Goal: Information Seeking & Learning: Learn about a topic

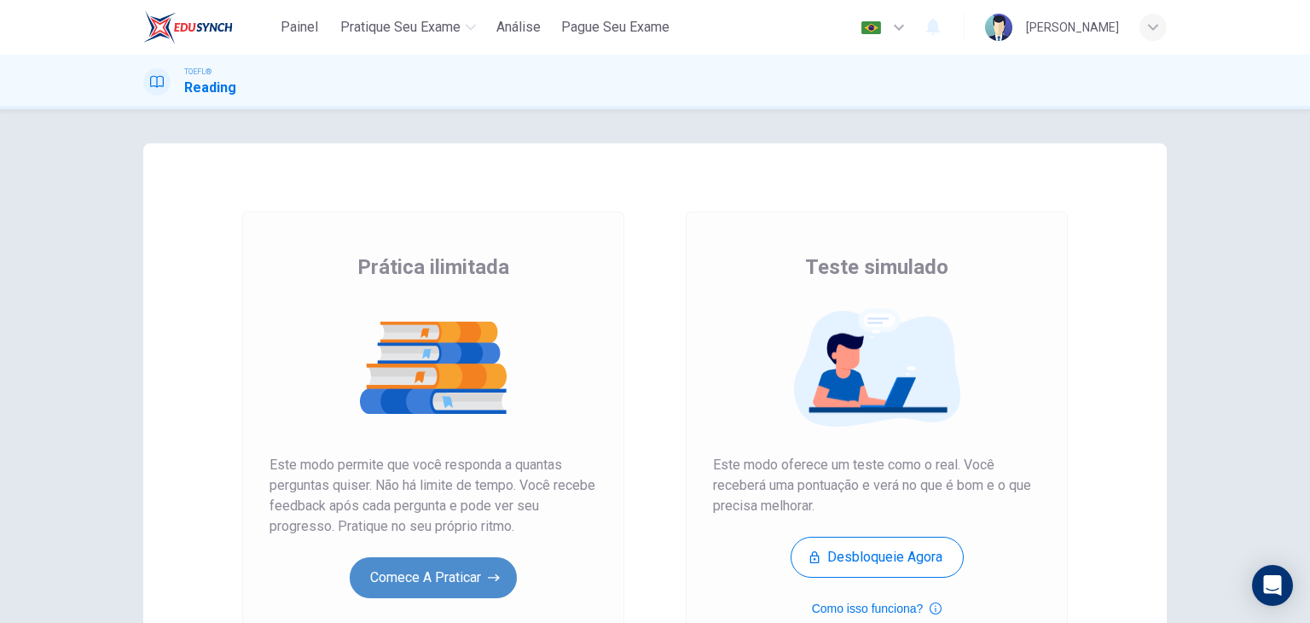
click at [436, 574] on button "Comece a praticar" at bounding box center [433, 577] width 167 height 41
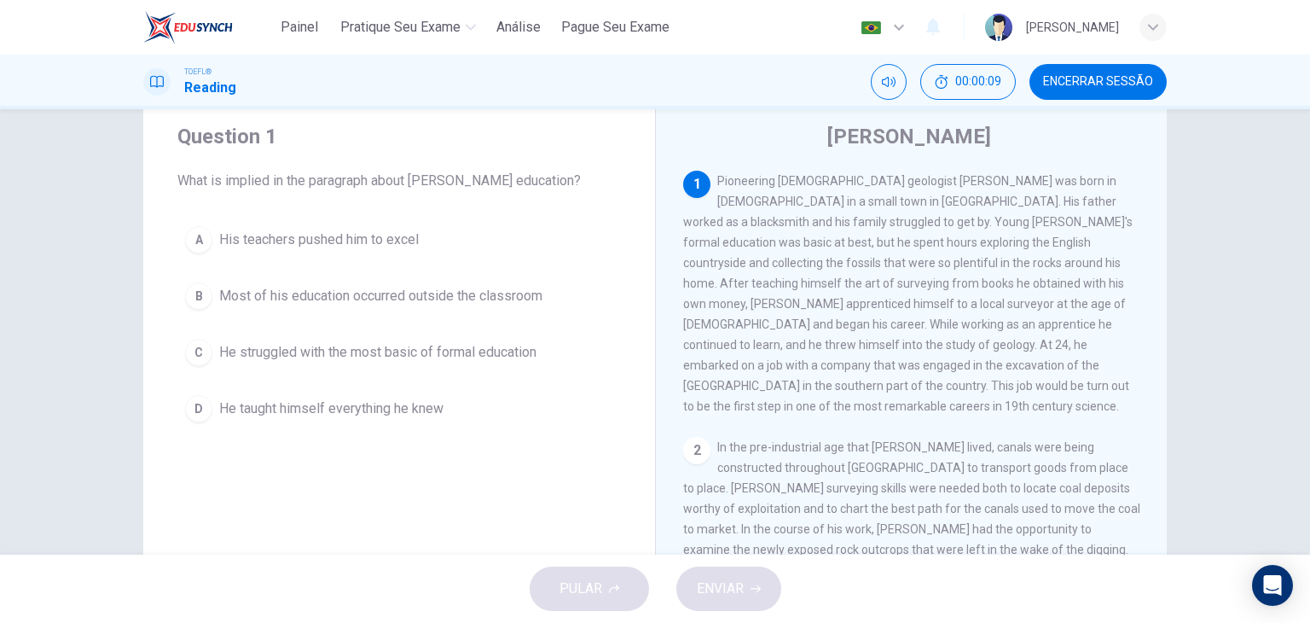
scroll to position [61, 0]
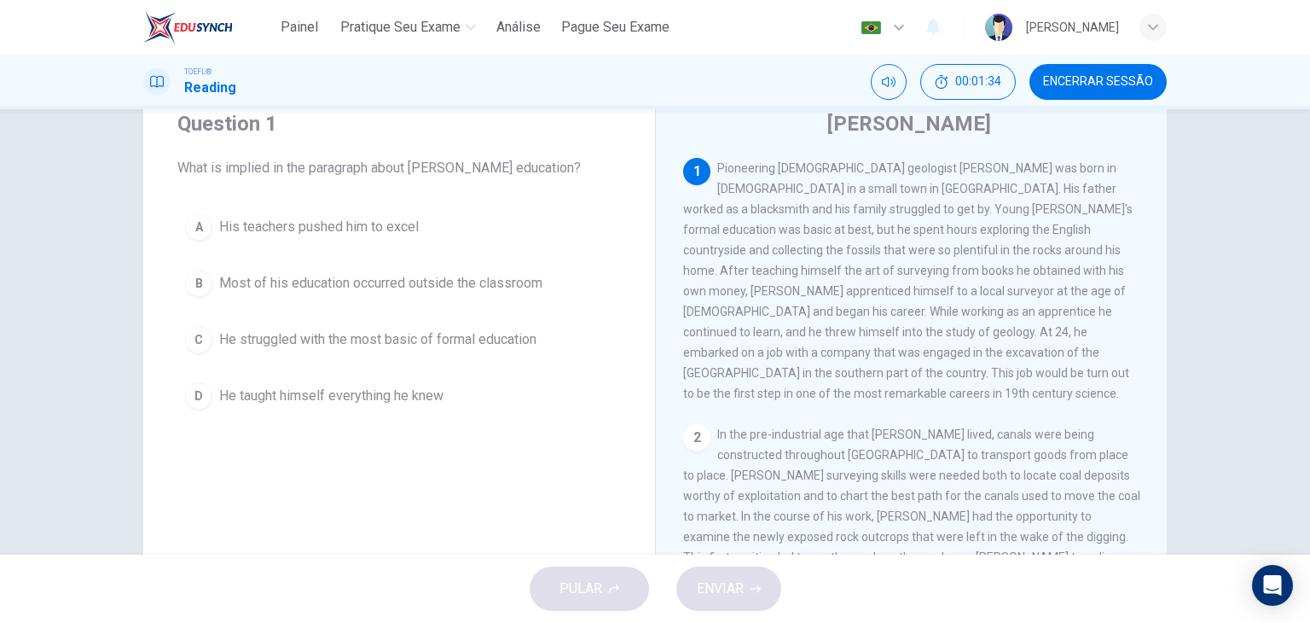
click at [433, 287] on span "Most of his education occurred outside the classroom" at bounding box center [380, 283] width 323 height 20
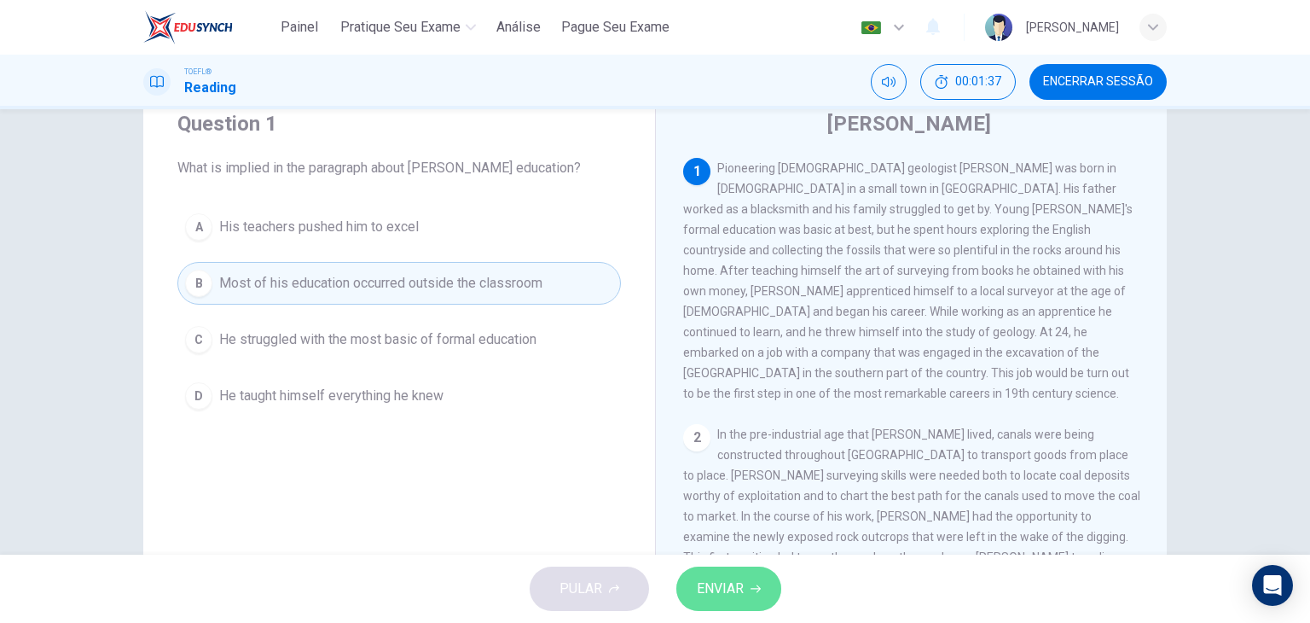
click at [737, 603] on button "ENVIAR" at bounding box center [728, 588] width 105 height 44
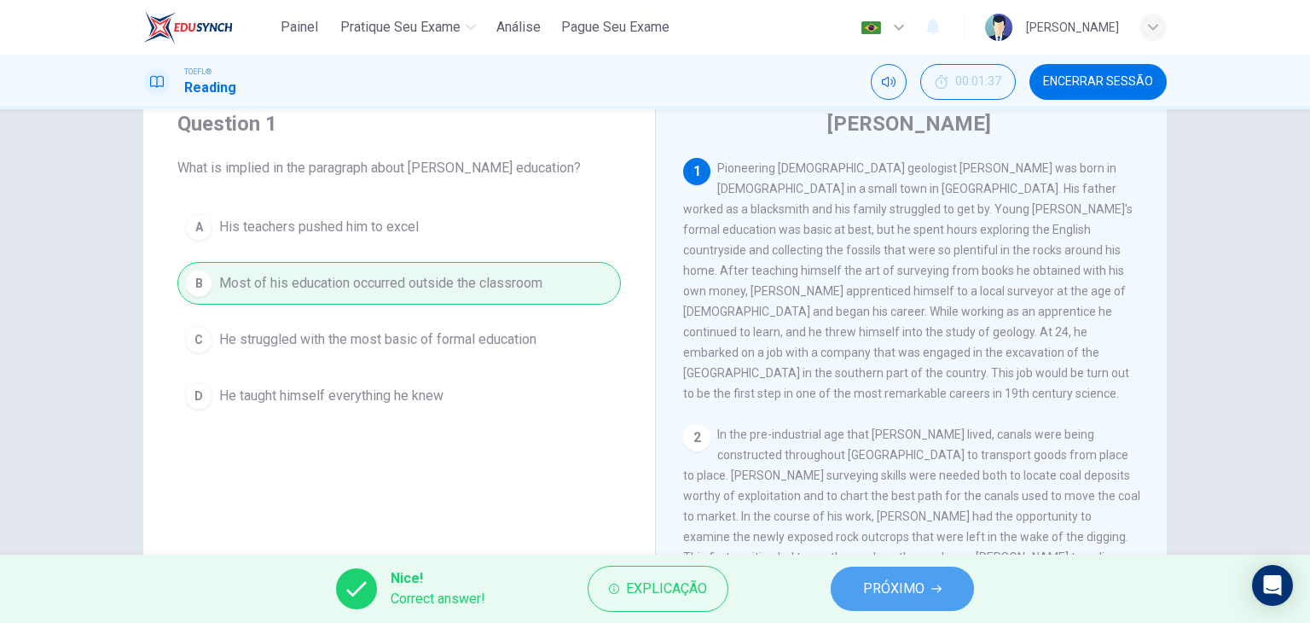
click at [892, 592] on span "PRÓXIMO" at bounding box center [893, 589] width 61 height 24
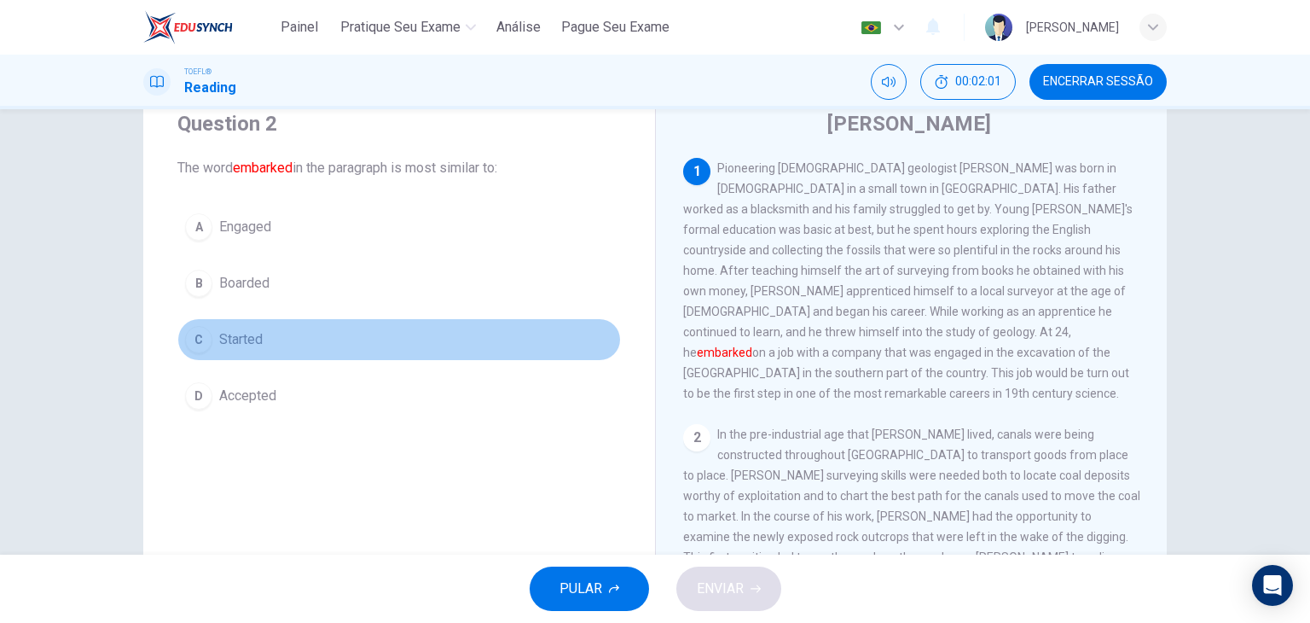
click at [244, 336] on span "Started" at bounding box center [241, 339] width 44 height 20
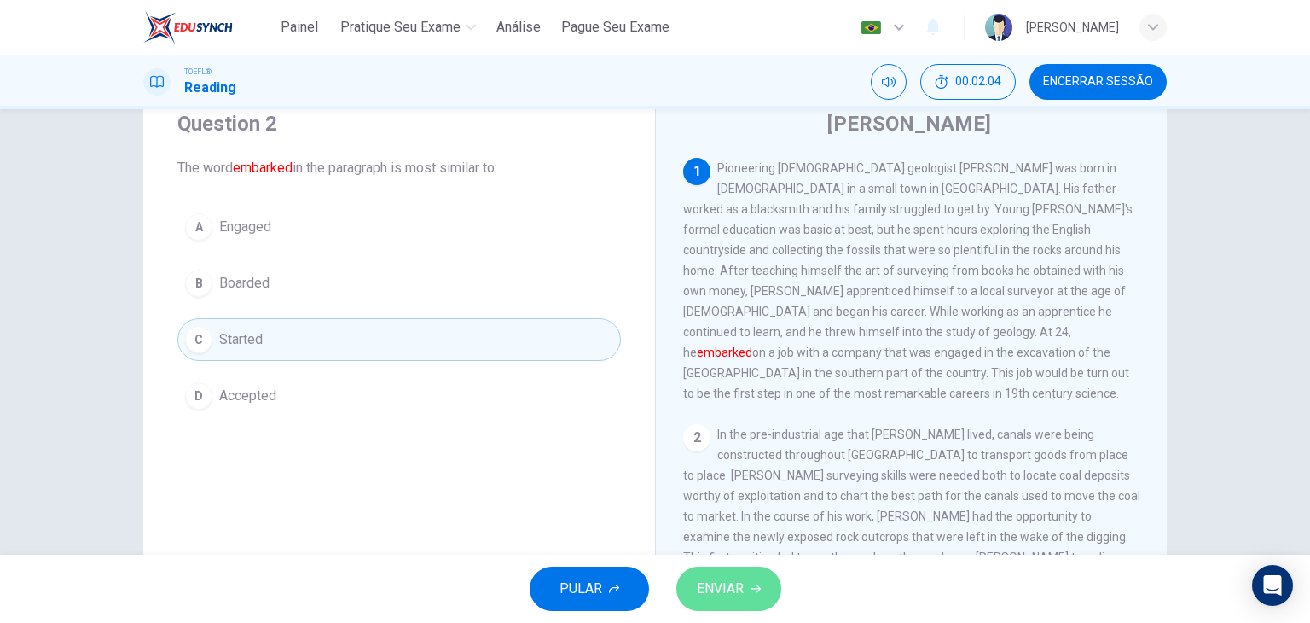
click at [714, 596] on span "ENVIAR" at bounding box center [720, 589] width 47 height 24
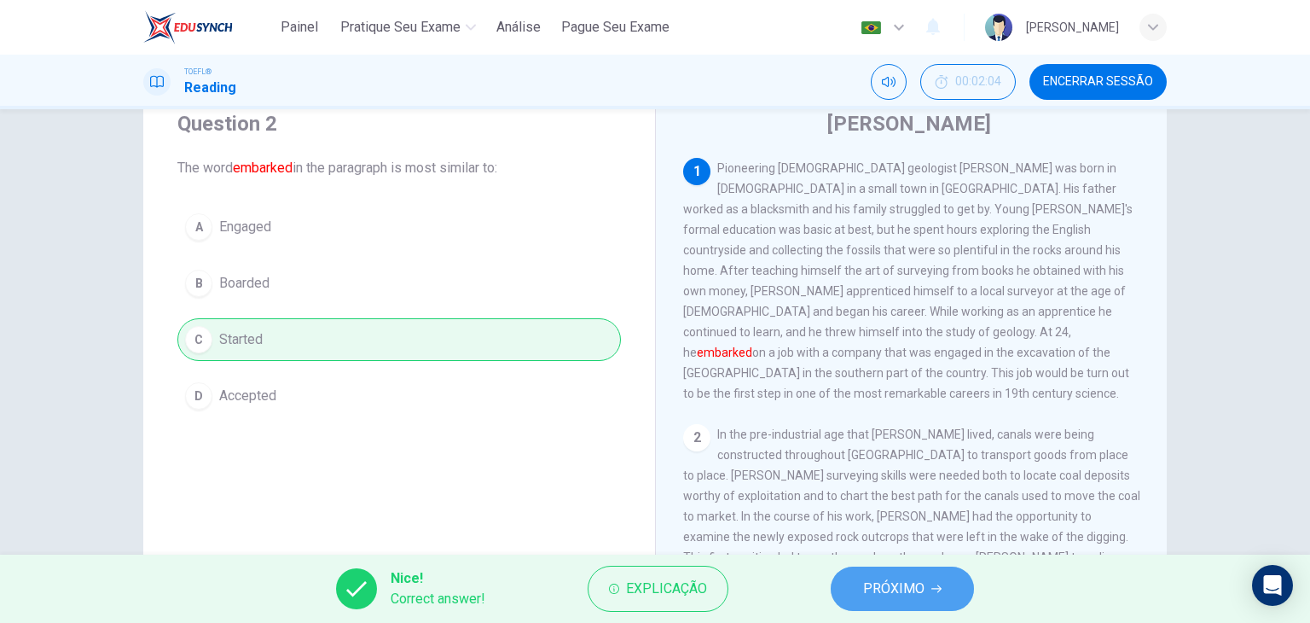
click at [890, 601] on button "PRÓXIMO" at bounding box center [902, 588] width 143 height 44
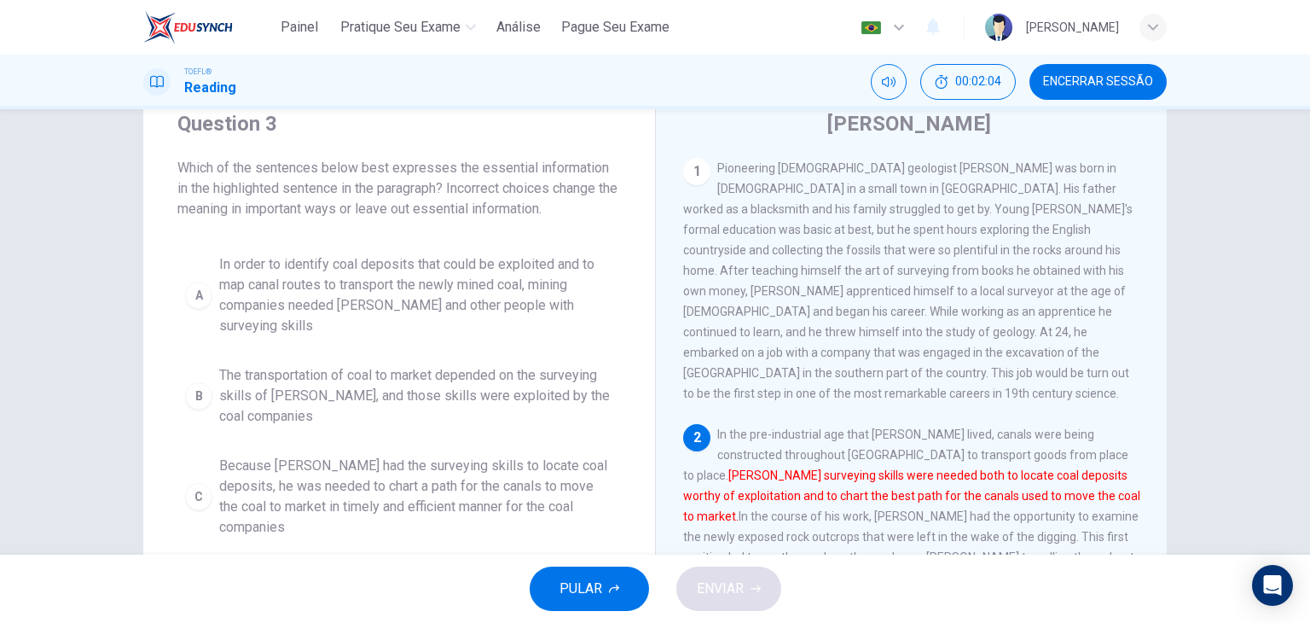
scroll to position [187, 0]
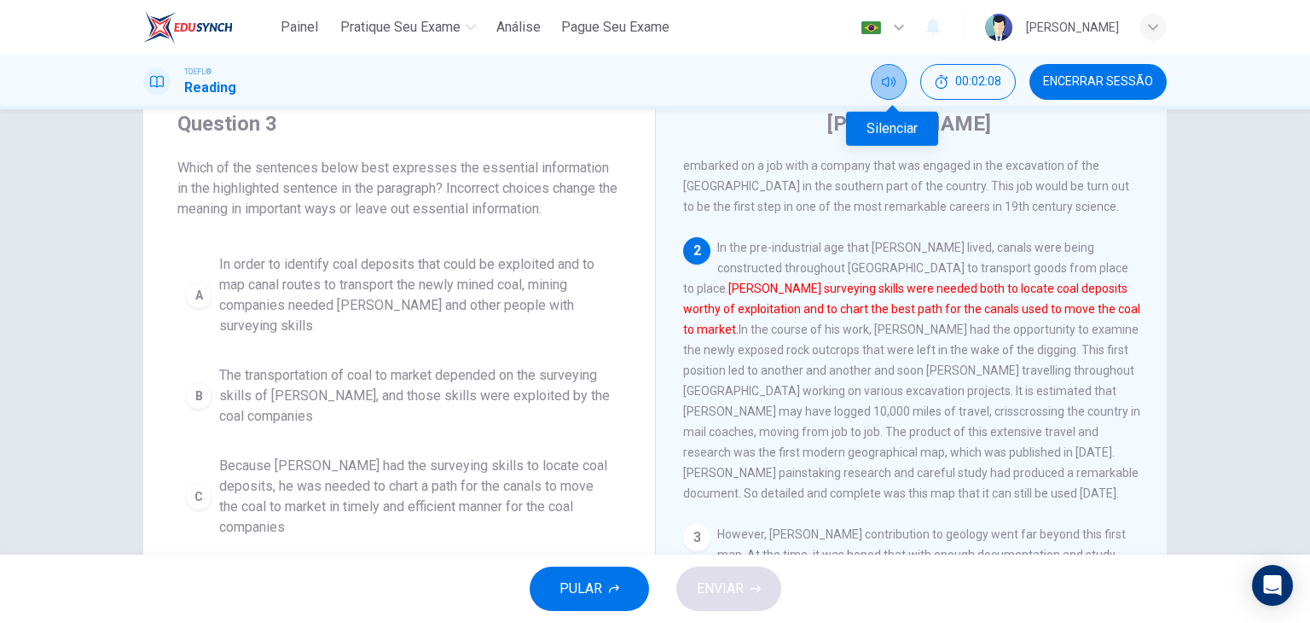
click at [900, 79] on button "Silenciar" at bounding box center [889, 82] width 36 height 36
drag, startPoint x: 1143, startPoint y: 293, endPoint x: 1146, endPoint y: 319, distance: 25.8
click at [1146, 319] on div "1 Pioneering [DEMOGRAPHIC_DATA] geologist [PERSON_NAME] was born in [DEMOGRAPHI…" at bounding box center [922, 403] width 479 height 490
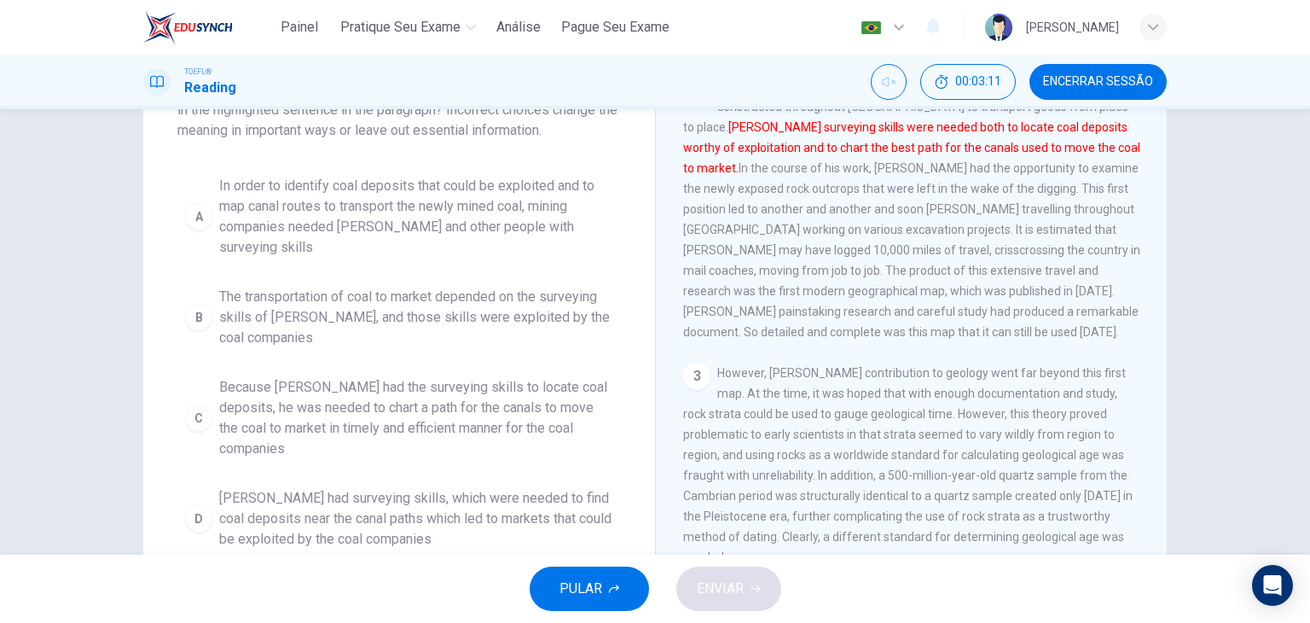
scroll to position [141, 0]
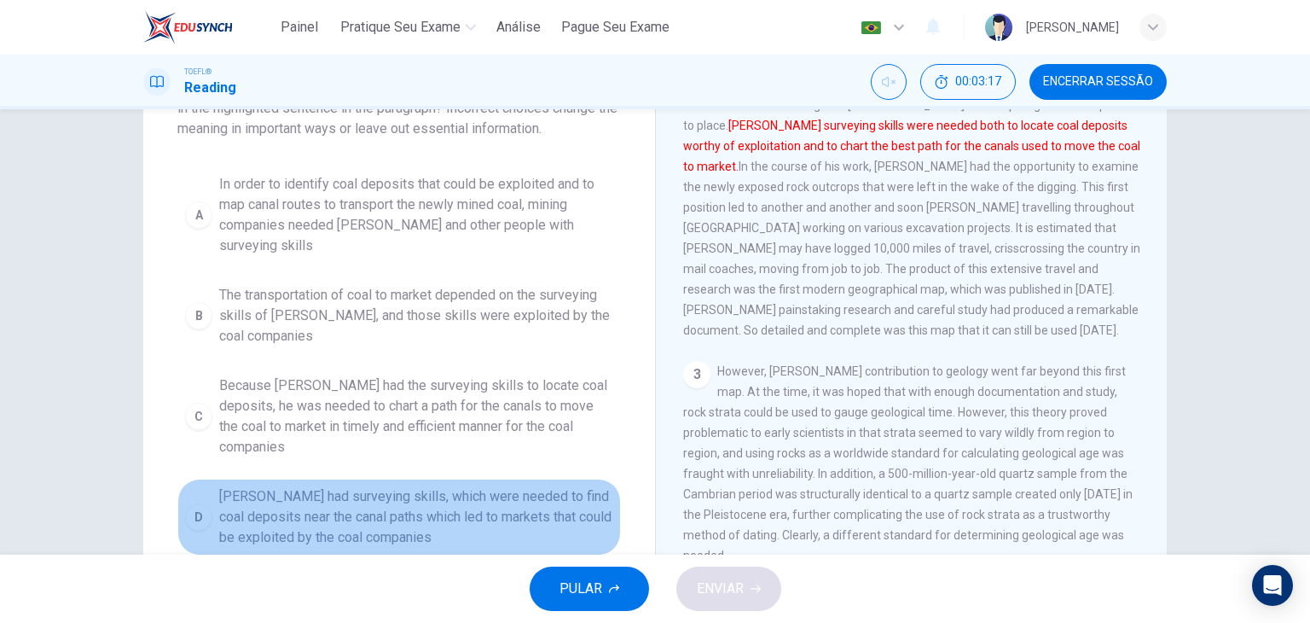
click at [517, 486] on span "[PERSON_NAME] had surveying skills, which were needed to find coal deposits nea…" at bounding box center [416, 516] width 394 height 61
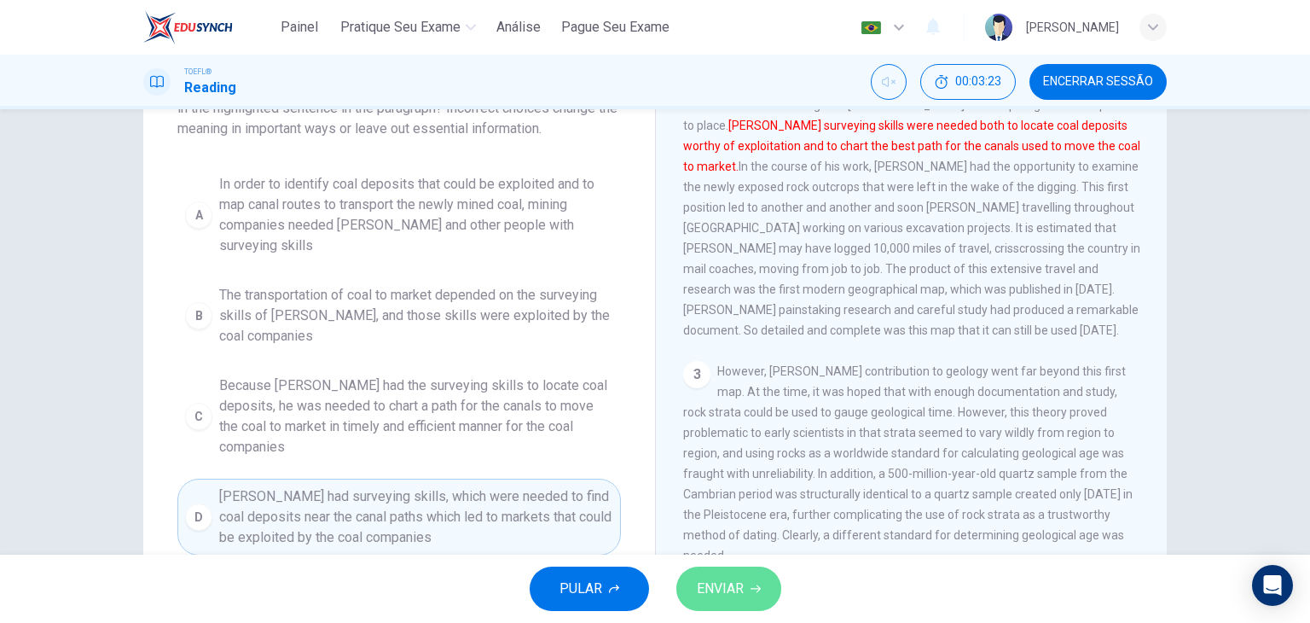
click at [732, 595] on span "ENVIAR" at bounding box center [720, 589] width 47 height 24
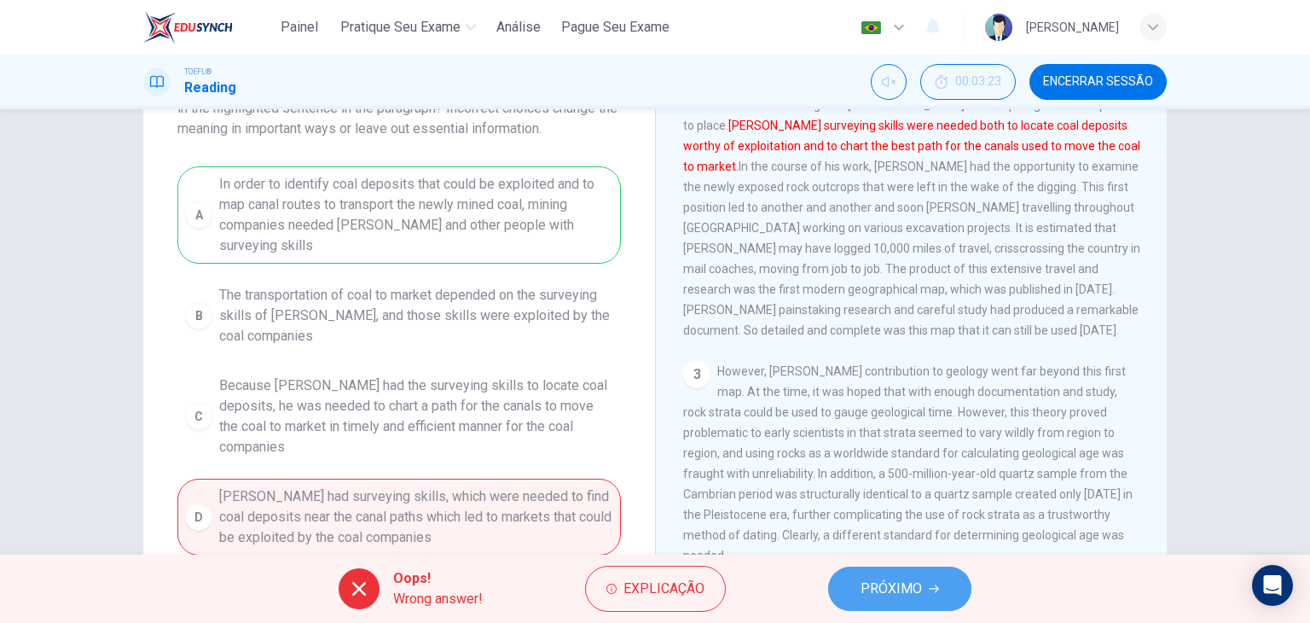
click at [877, 587] on span "PRÓXIMO" at bounding box center [891, 589] width 61 height 24
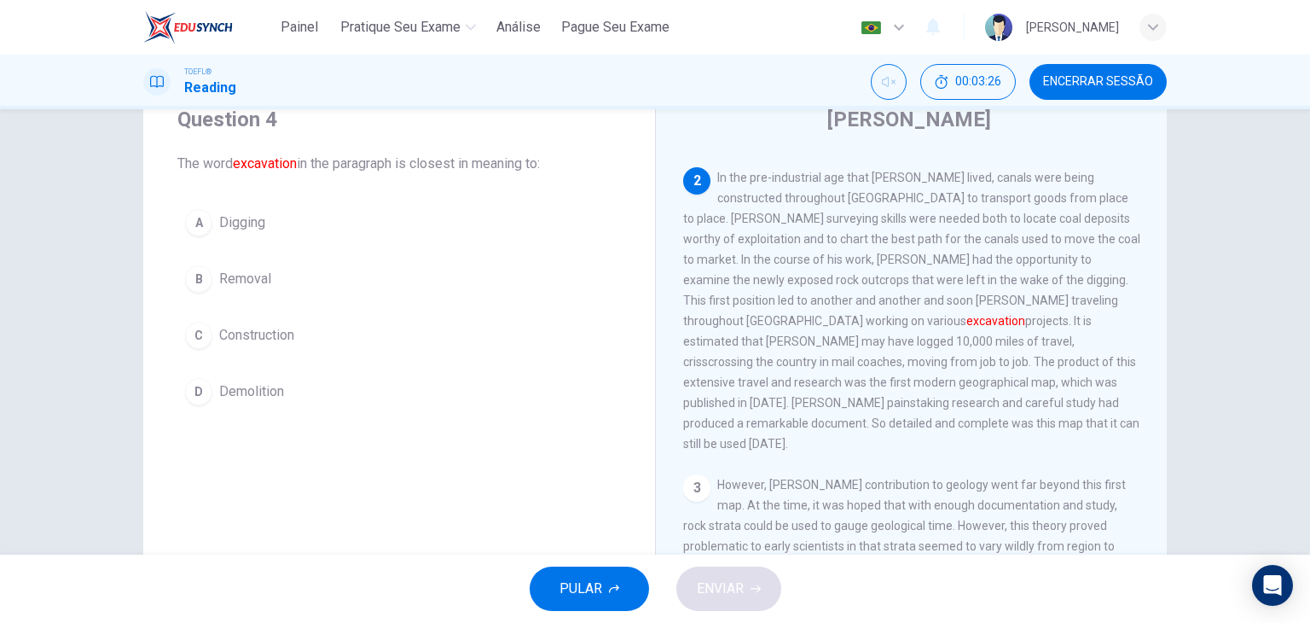
scroll to position [64, 0]
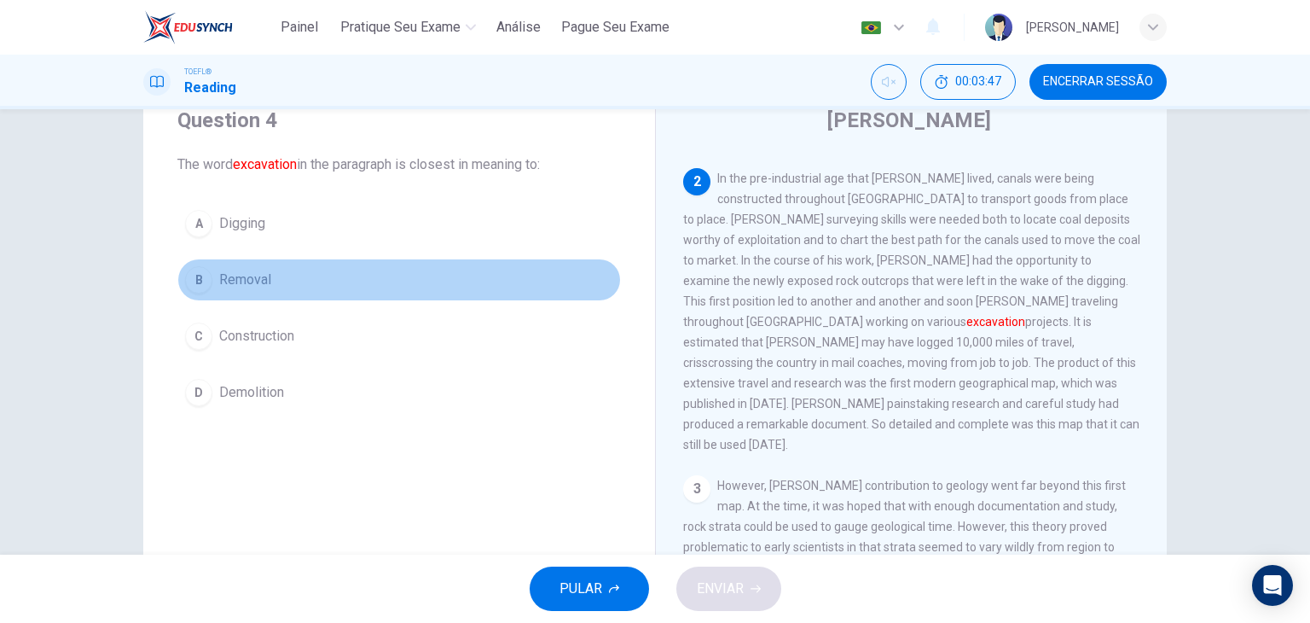
click at [256, 281] on span "Removal" at bounding box center [245, 280] width 52 height 20
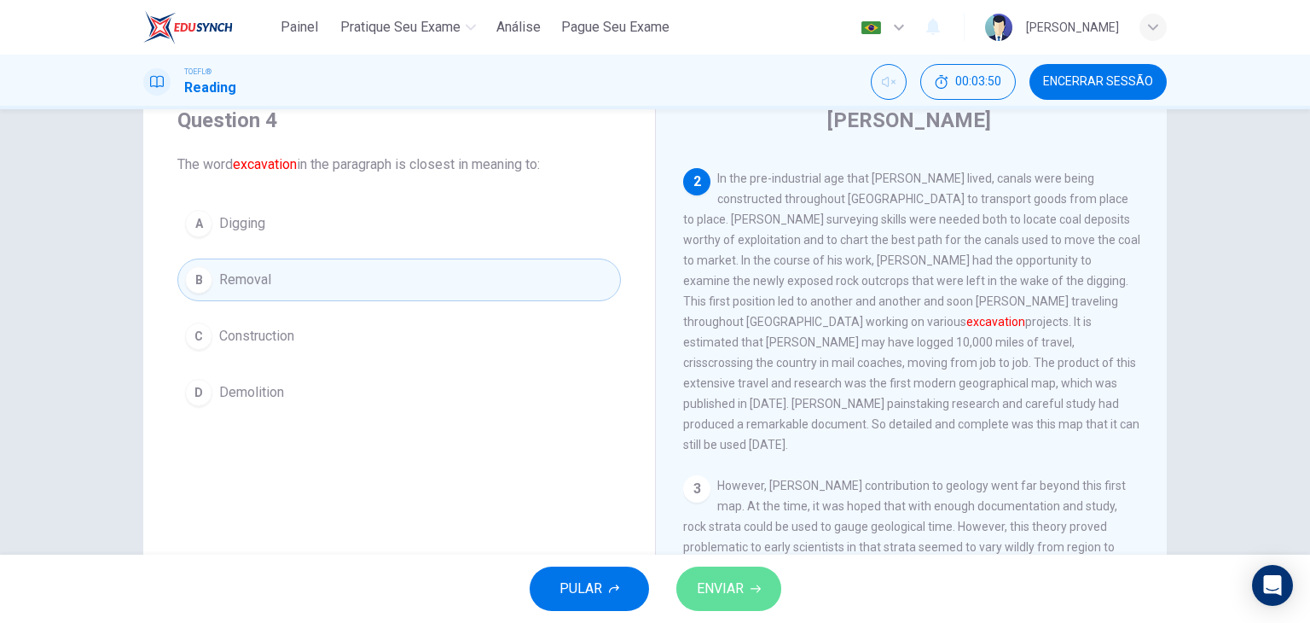
click at [734, 589] on span "ENVIAR" at bounding box center [720, 589] width 47 height 24
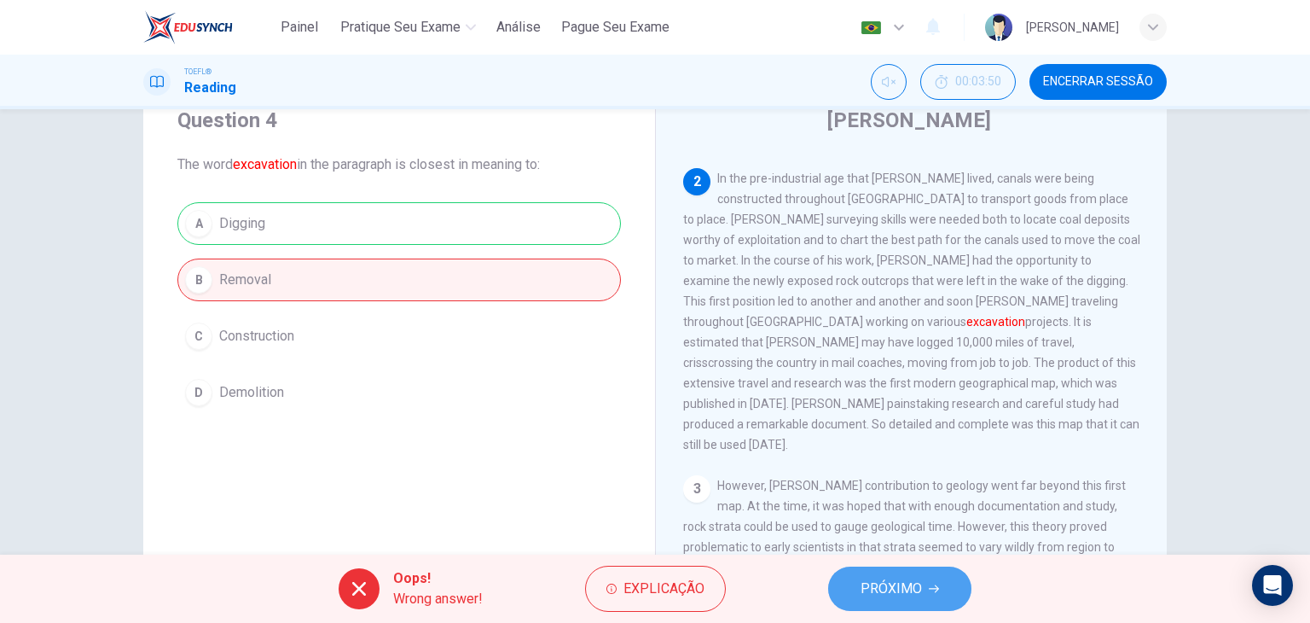
click at [855, 595] on button "PRÓXIMO" at bounding box center [899, 588] width 143 height 44
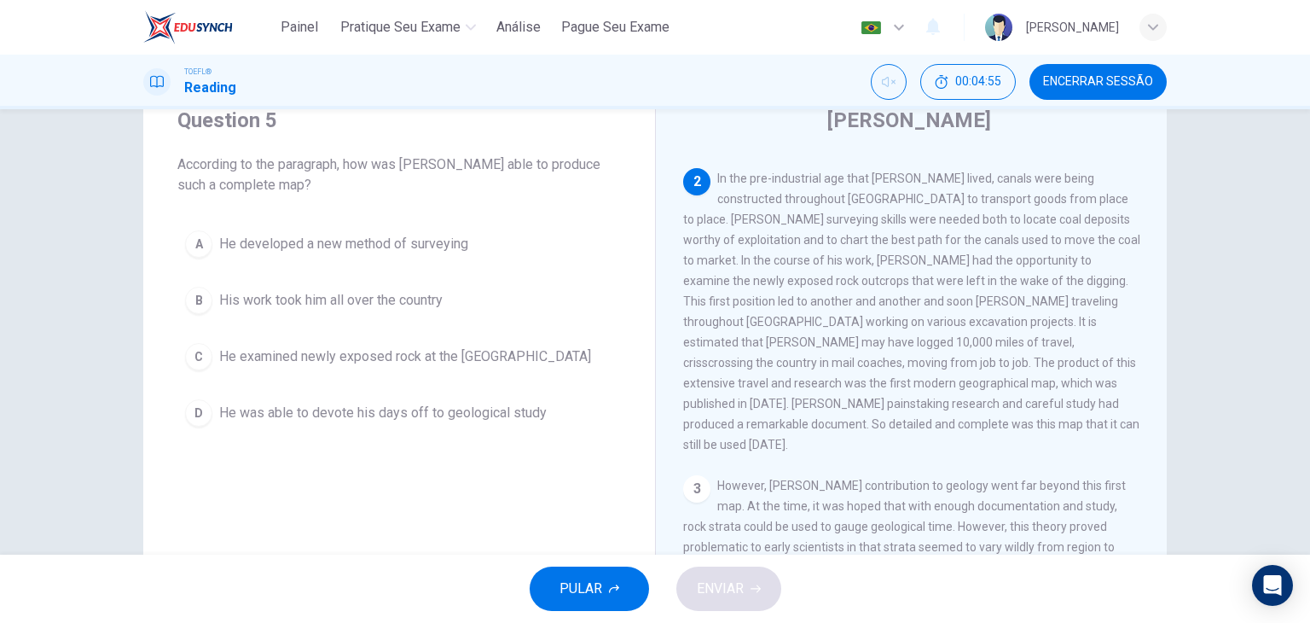
drag, startPoint x: 1107, startPoint y: 288, endPoint x: 914, endPoint y: 334, distance: 198.2
click at [914, 334] on span "In the pre-industrial age that [PERSON_NAME] lived, canals were being construct…" at bounding box center [911, 311] width 457 height 280
drag, startPoint x: 914, startPoint y: 334, endPoint x: 1115, endPoint y: 358, distance: 201.9
click at [1115, 358] on span "In the pre-industrial age that [PERSON_NAME] lived, canals were being construct…" at bounding box center [911, 311] width 457 height 280
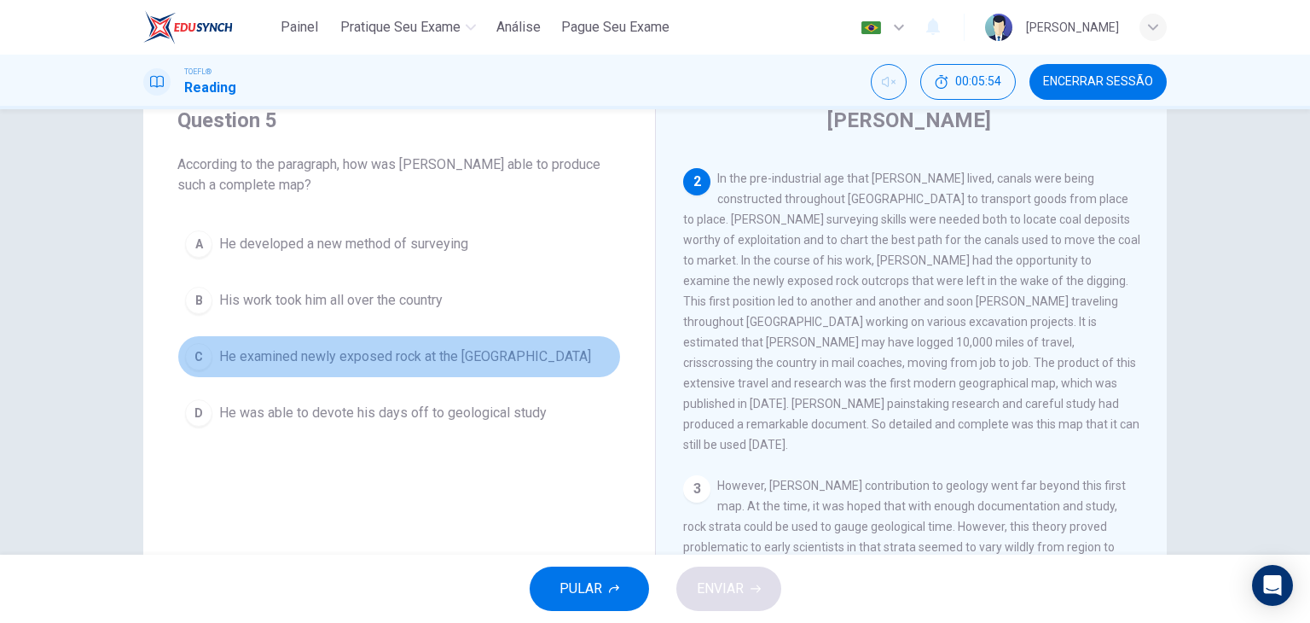
click at [376, 359] on span "He examined newly exposed rock at the [GEOGRAPHIC_DATA]" at bounding box center [405, 356] width 372 height 20
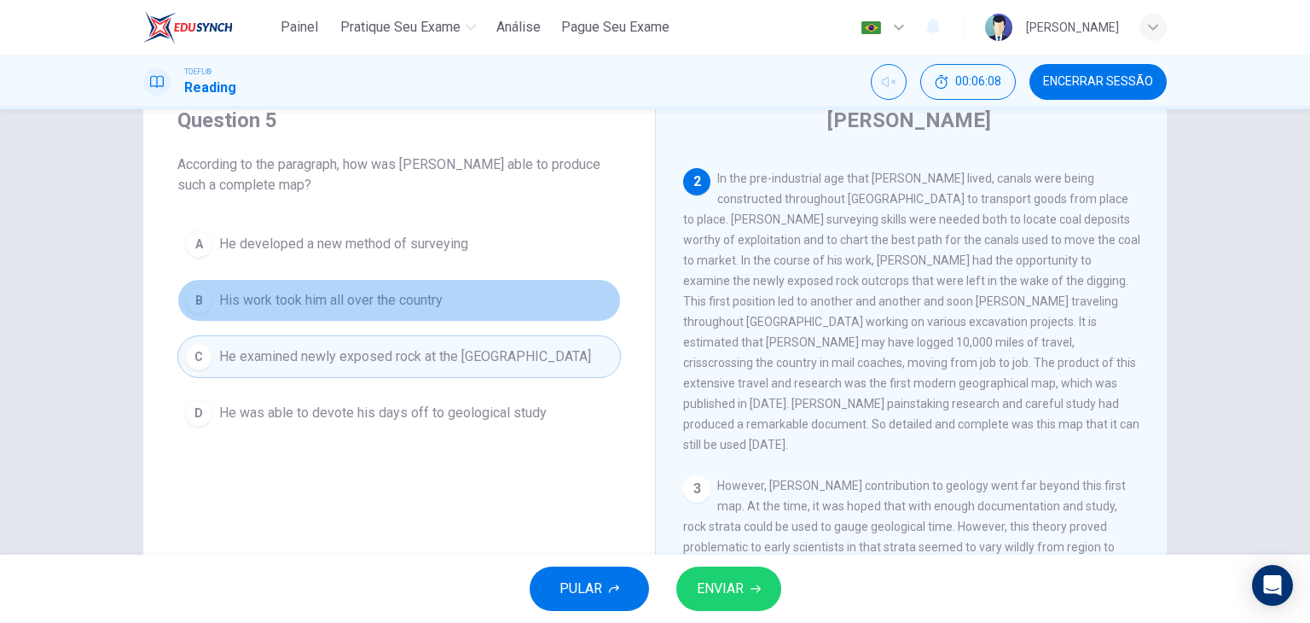
click at [427, 302] on span "His work took him all over the country" at bounding box center [330, 300] width 223 height 20
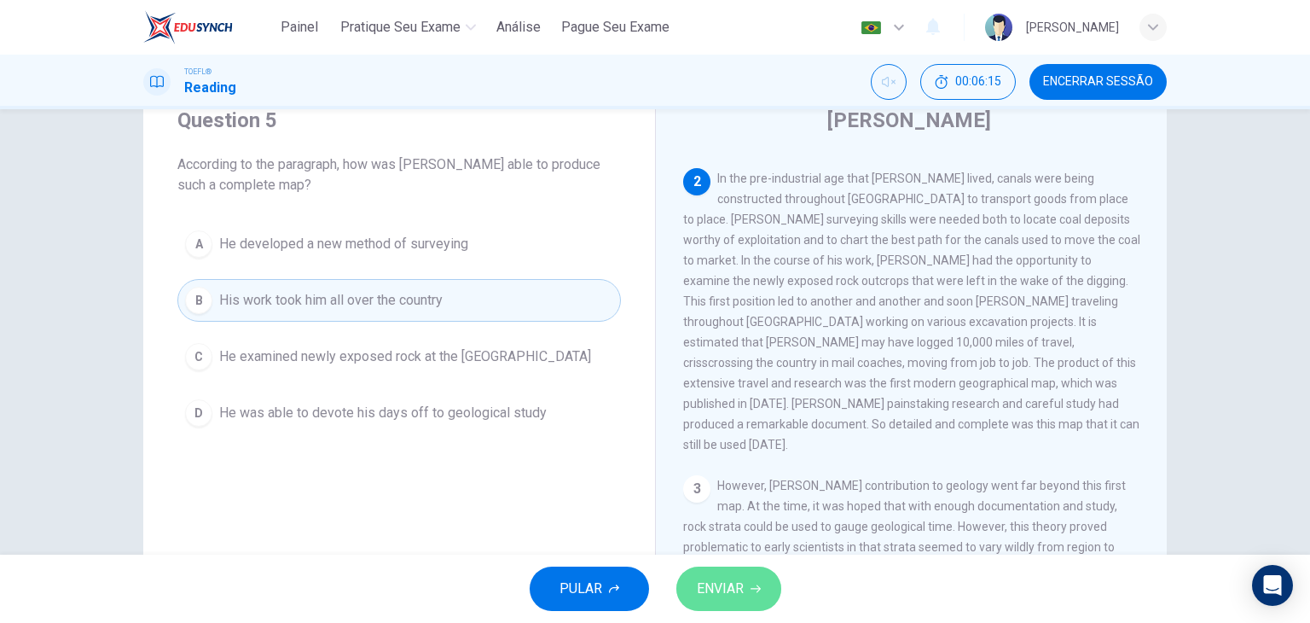
click at [745, 588] on button "ENVIAR" at bounding box center [728, 588] width 105 height 44
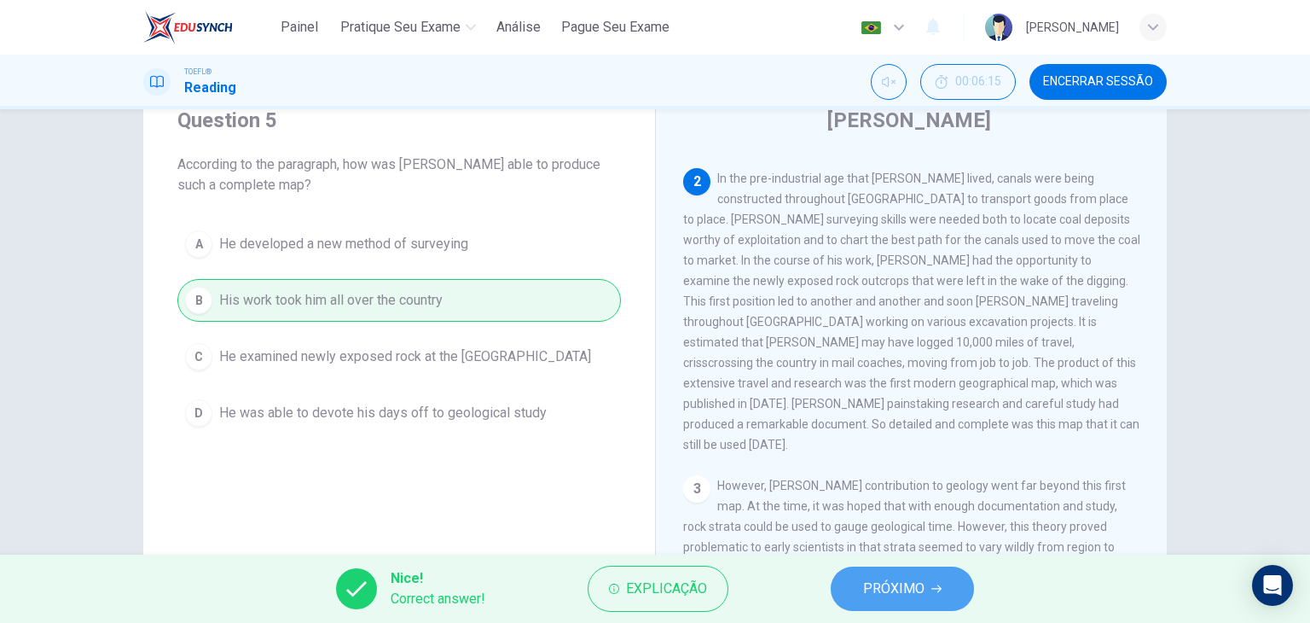
click at [890, 589] on span "PRÓXIMO" at bounding box center [893, 589] width 61 height 24
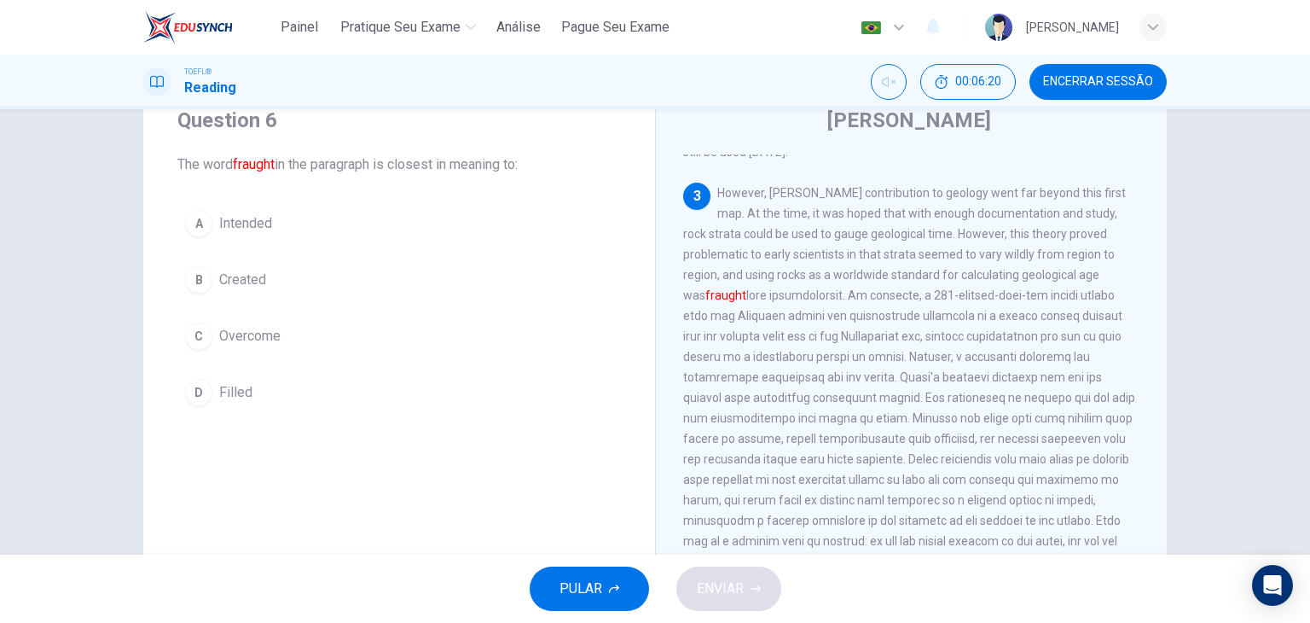
scroll to position [541, 0]
drag, startPoint x: 1147, startPoint y: 434, endPoint x: 1143, endPoint y: 408, distance: 26.8
click at [1143, 408] on div "1 Pioneering [DEMOGRAPHIC_DATA] geologist [PERSON_NAME] was born in [DEMOGRAPHI…" at bounding box center [922, 399] width 479 height 490
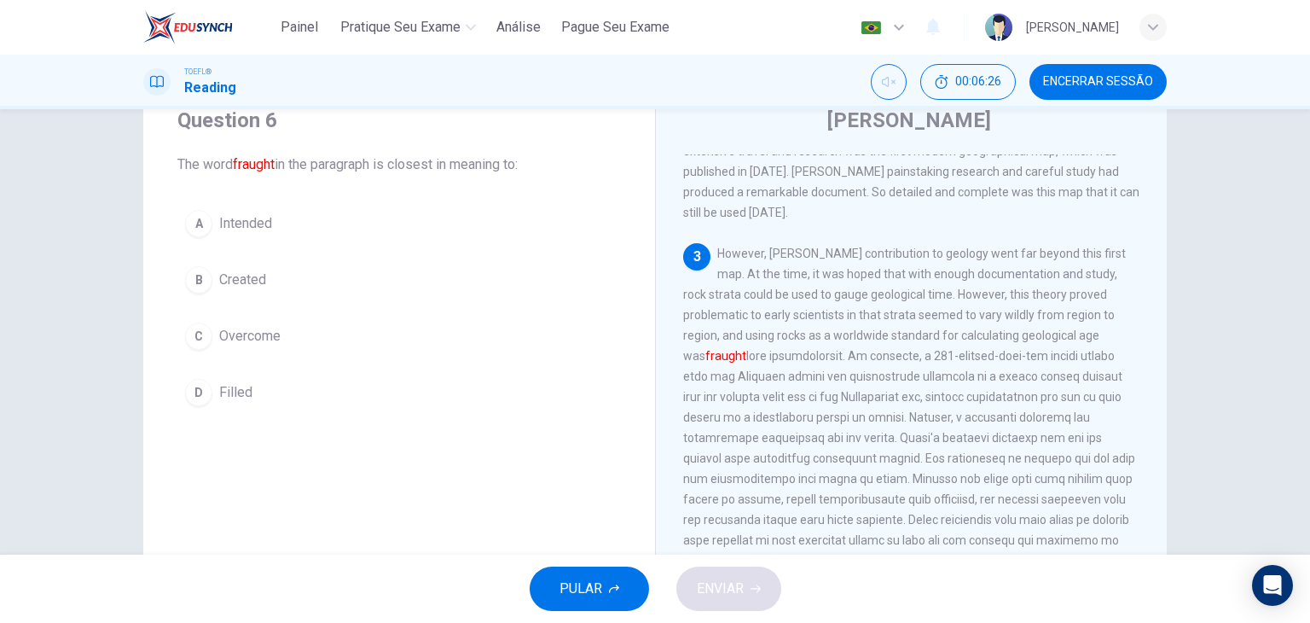
scroll to position [483, 0]
drag, startPoint x: 1027, startPoint y: 293, endPoint x: 1068, endPoint y: 293, distance: 41.0
click at [1068, 293] on span "However, [PERSON_NAME] contribution to geology went far beyond this first map. …" at bounding box center [909, 449] width 452 height 403
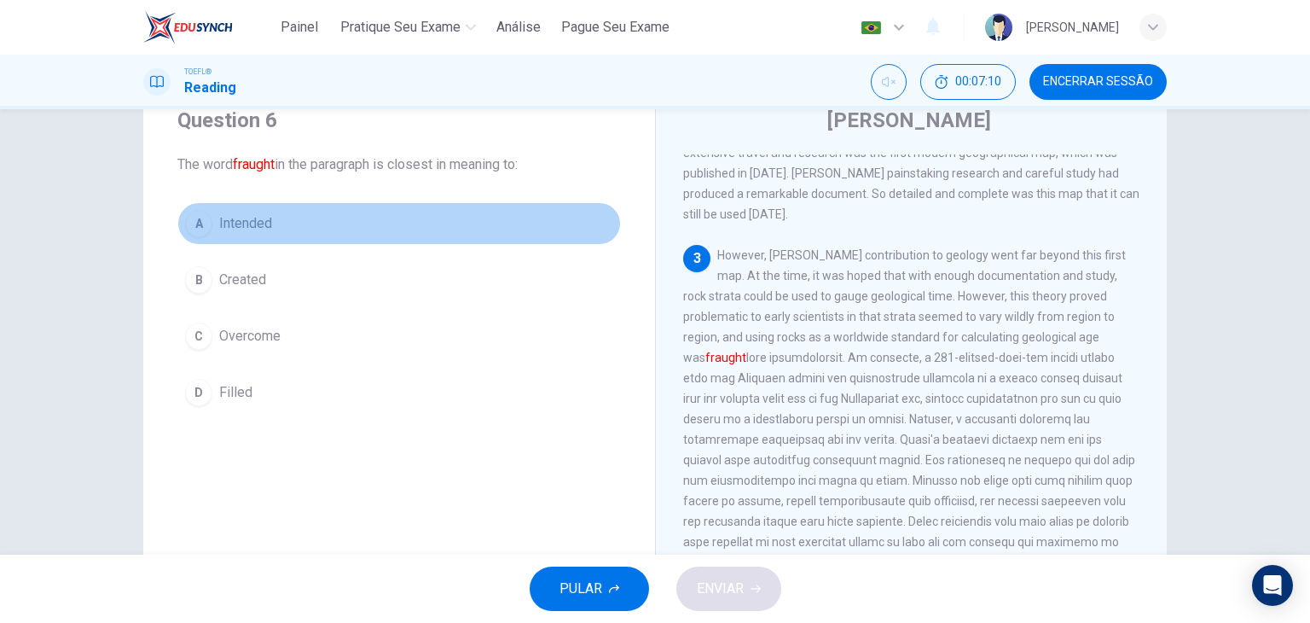
click at [227, 219] on span "Intended" at bounding box center [245, 223] width 53 height 20
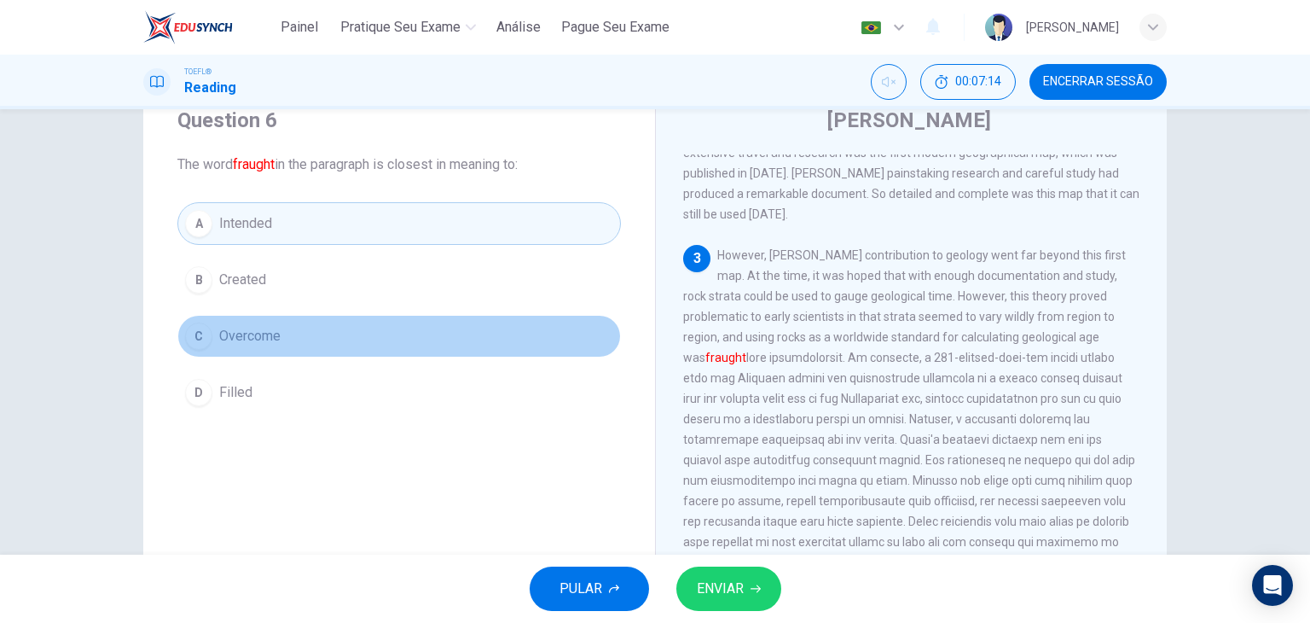
click at [249, 328] on span "Overcome" at bounding box center [249, 336] width 61 height 20
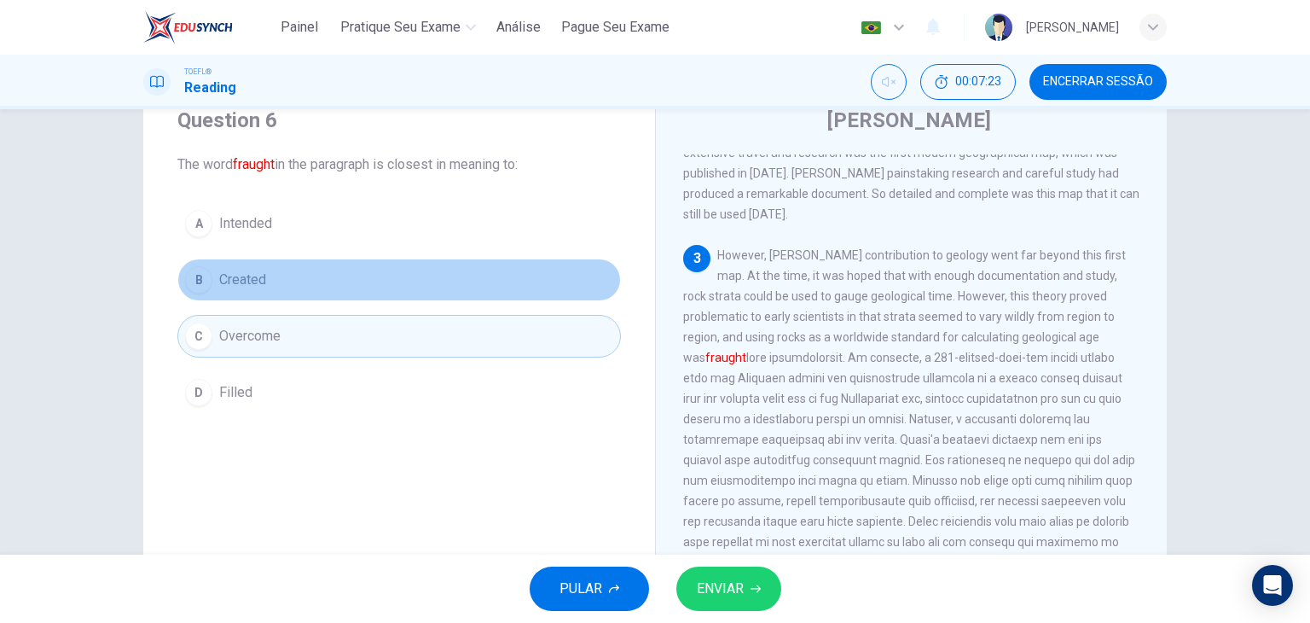
click at [259, 281] on span "Created" at bounding box center [242, 280] width 47 height 20
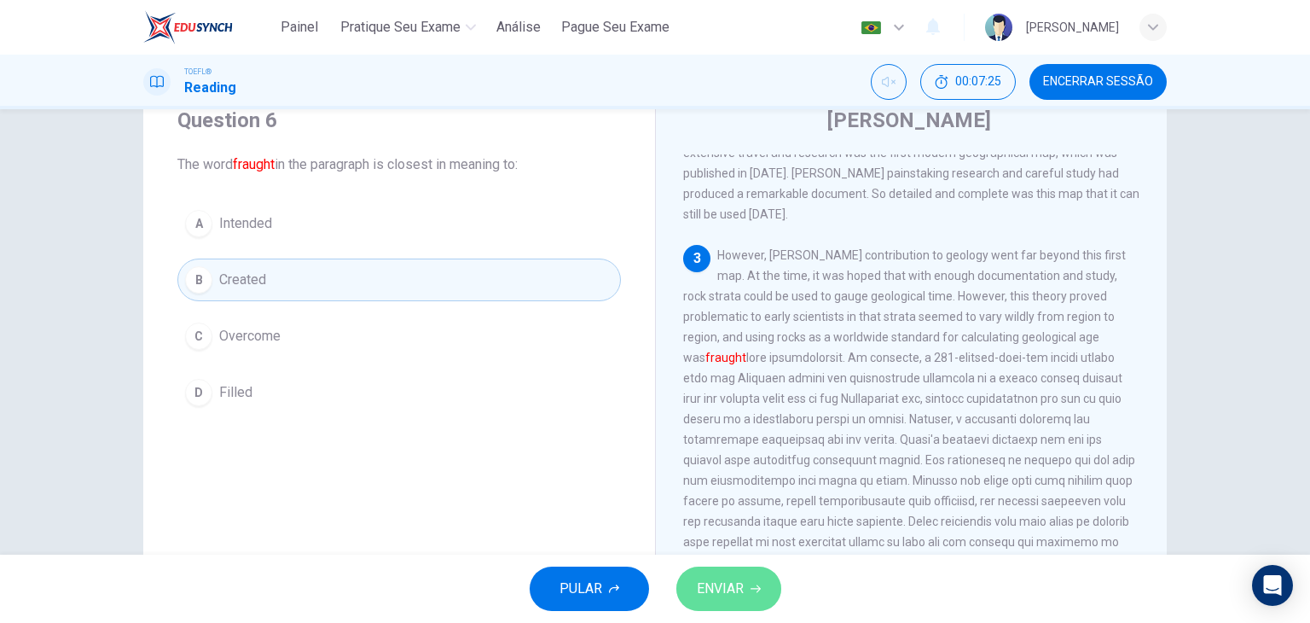
click at [715, 588] on span "ENVIAR" at bounding box center [720, 589] width 47 height 24
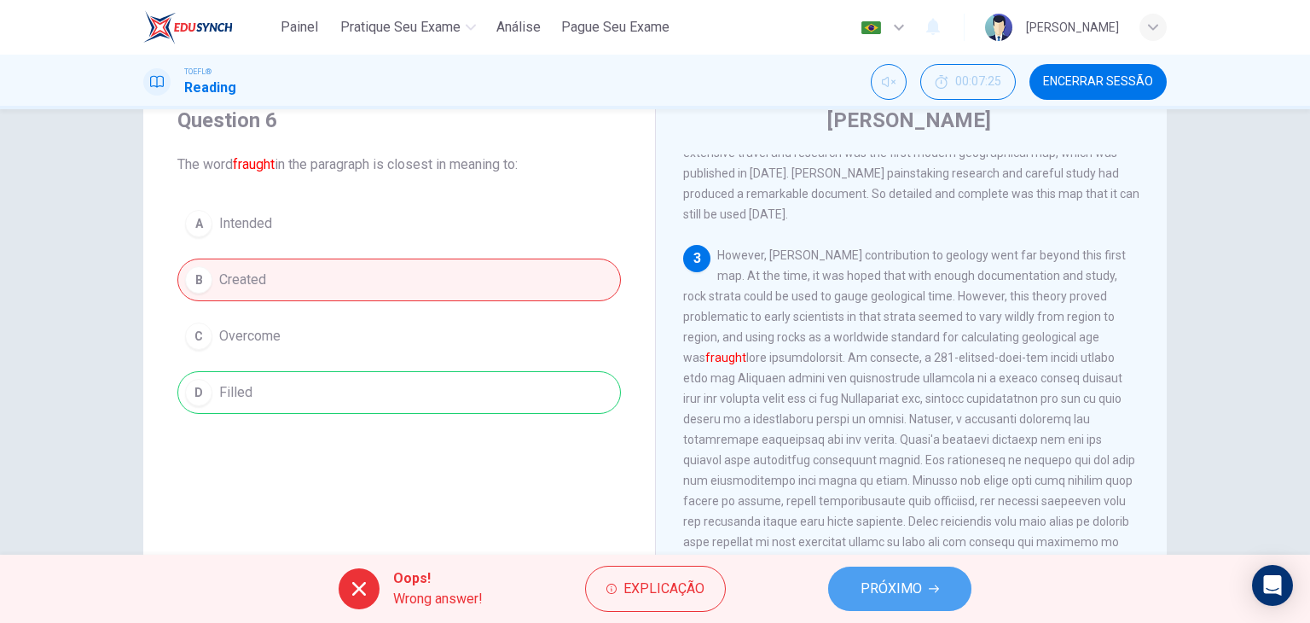
click at [886, 581] on span "PRÓXIMO" at bounding box center [891, 589] width 61 height 24
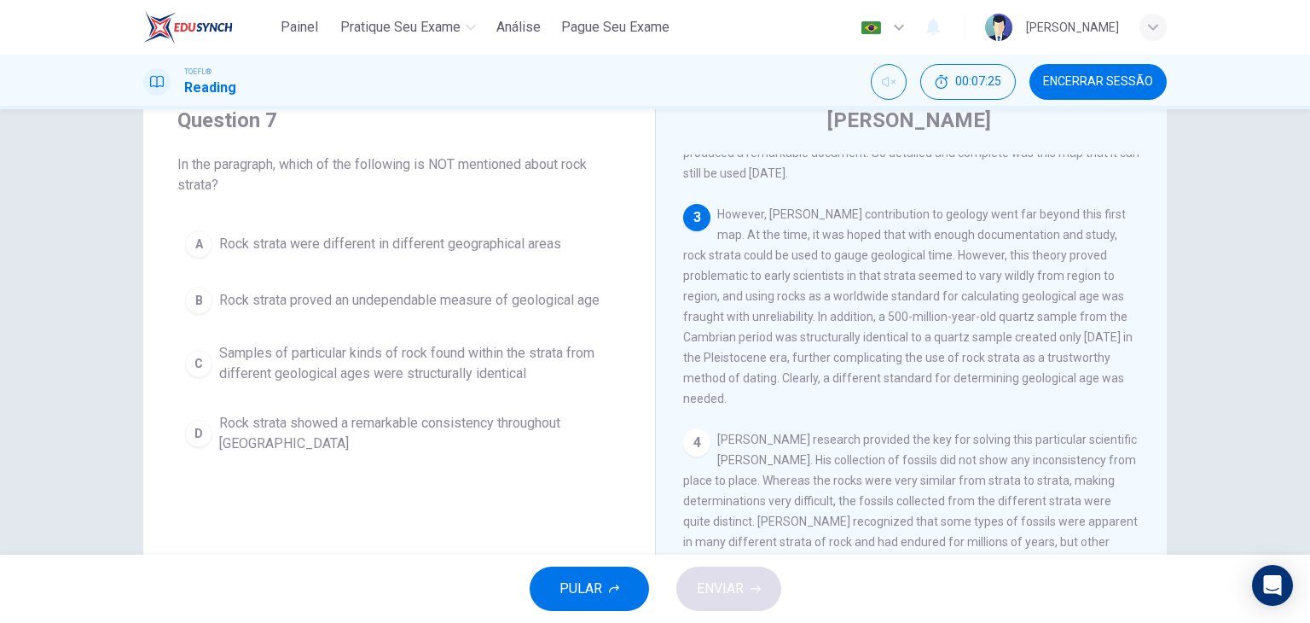
scroll to position [527, 0]
click at [1094, 75] on span "Encerrar Sessão" at bounding box center [1098, 82] width 110 height 14
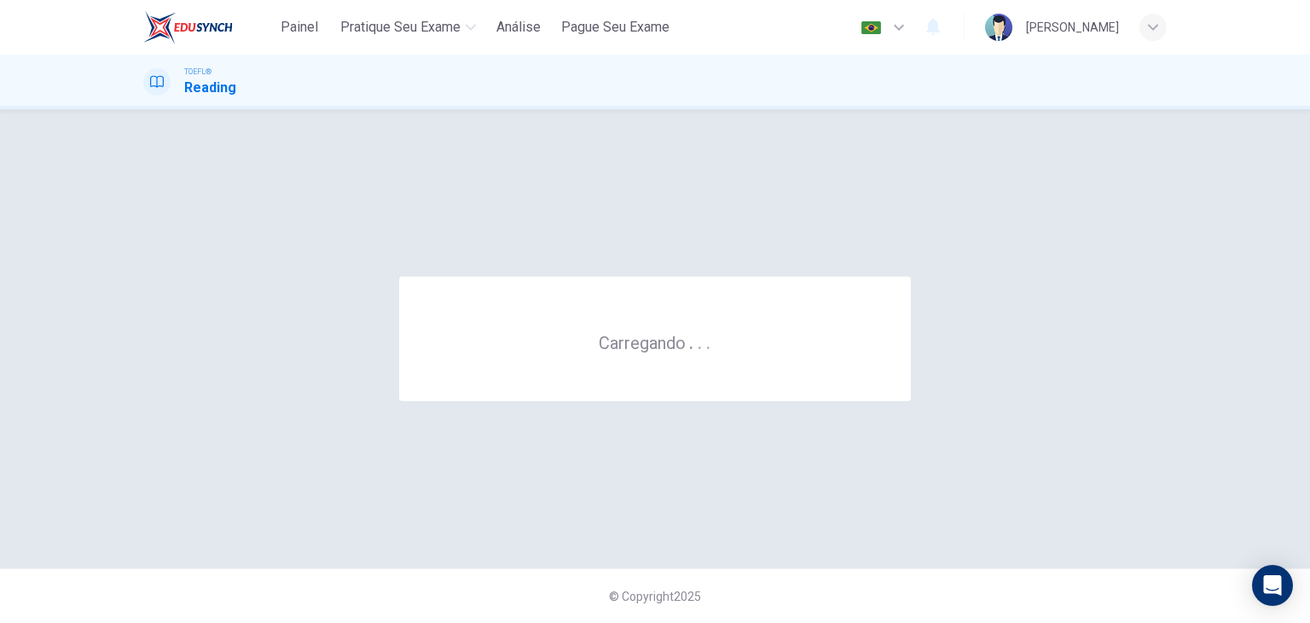
scroll to position [0, 0]
